Goal: Ask a question

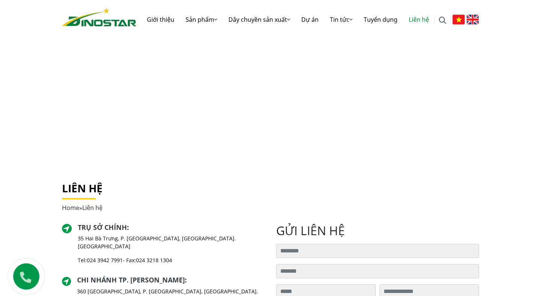
click at [248, 241] on div "Trụ sở chính : [STREET_ADDRESS] [GEOGRAPHIC_DATA], [GEOGRAPHIC_DATA]. [GEOGRAPH…" at bounding box center [163, 247] width 203 height 47
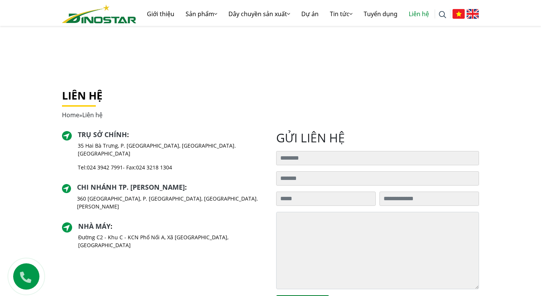
scroll to position [105, 0]
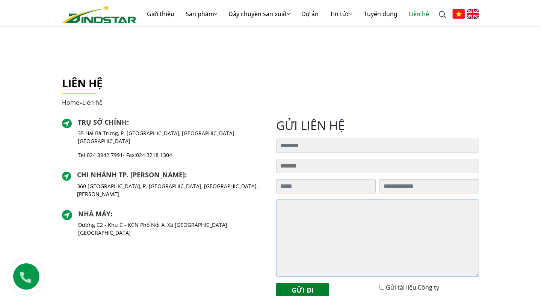
click at [304, 230] on textarea at bounding box center [377, 238] width 203 height 77
paste textarea "**********"
type textarea "**********"
click at [270, 137] on div "Trụ sở chính : [STREET_ADDRESS] [GEOGRAPHIC_DATA], [GEOGRAPHIC_DATA]. [GEOGRAPH…" at bounding box center [163, 210] width 214 height 185
click at [471, 18] on img at bounding box center [473, 14] width 12 height 10
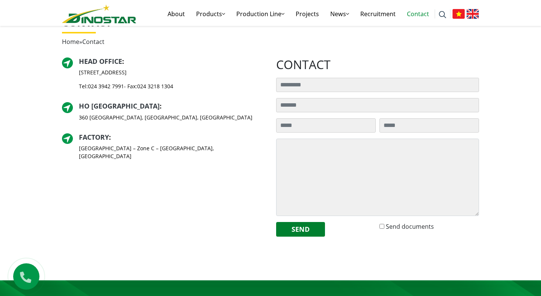
scroll to position [166, 0]
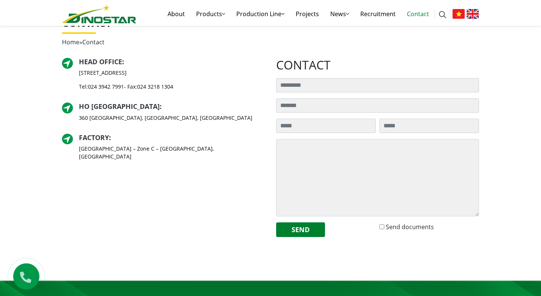
click at [261, 212] on div "Head Office : [STREET_ADDRESS] Tel: [PHONE_NUMBER] - Fax: [PHONE_NUMBER] [GEOGR…" at bounding box center [163, 150] width 214 height 185
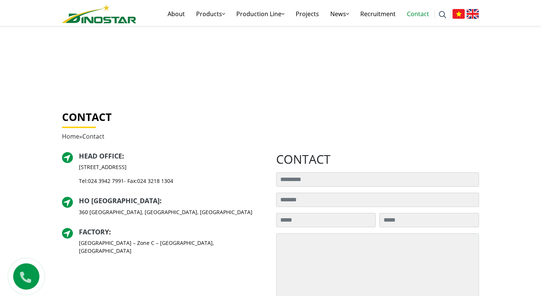
scroll to position [70, 0]
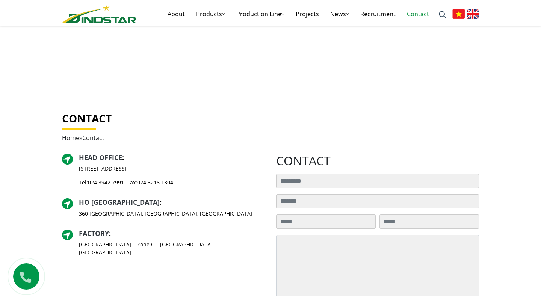
click at [258, 148] on div "Contact Home » Contact" at bounding box center [270, 132] width 428 height 41
